Goal: Subscribe to service/newsletter

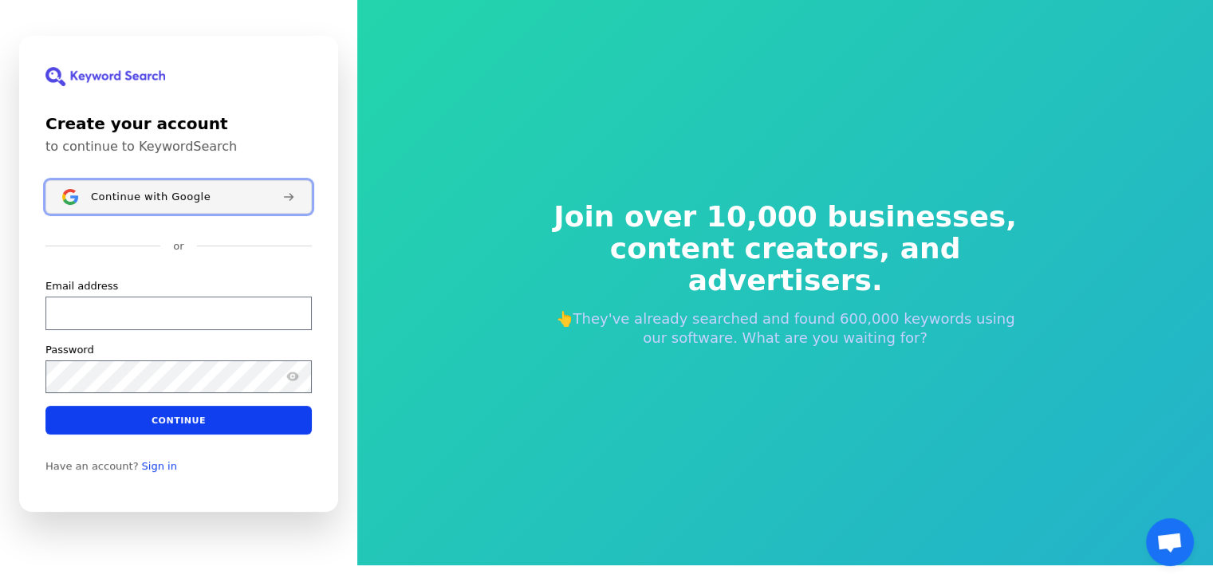
click at [175, 204] on button "Continue with Google" at bounding box center [178, 196] width 266 height 33
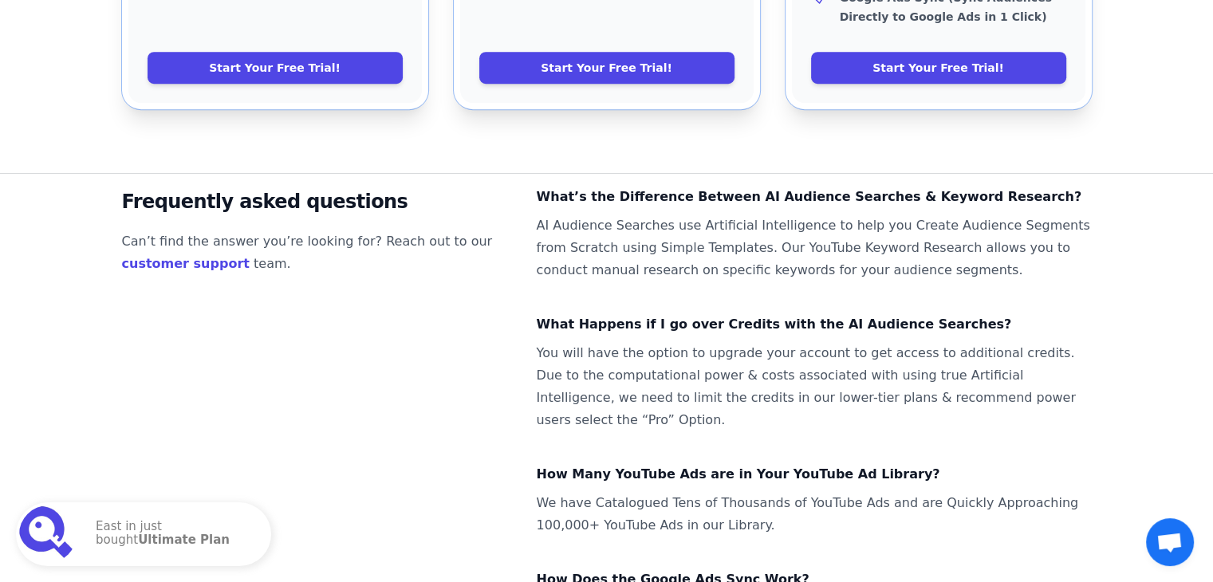
scroll to position [1094, 0]
